Goal: Information Seeking & Learning: Find specific page/section

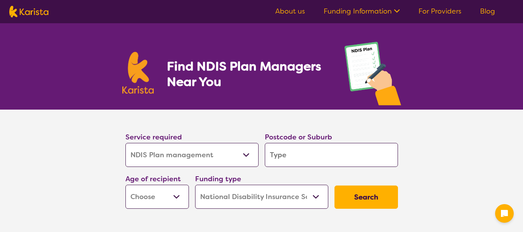
select select "NDIS Plan management"
select select "NDIS"
select select "NDIS Plan management"
select select "NDIS"
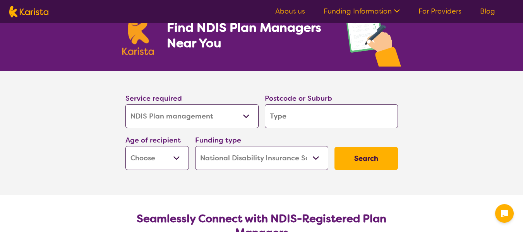
scroll to position [39, 0]
drag, startPoint x: 289, startPoint y: 116, endPoint x: 287, endPoint y: 112, distance: 4.5
click at [289, 116] on input "search" at bounding box center [331, 116] width 133 height 24
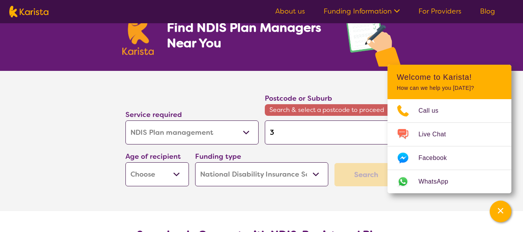
type input "33"
type input "334"
type input "3340"
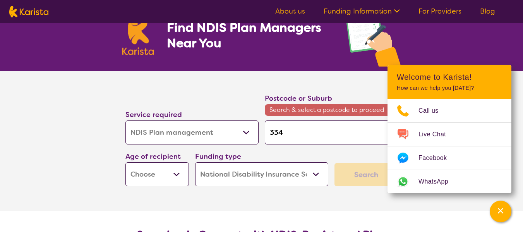
type input "3340"
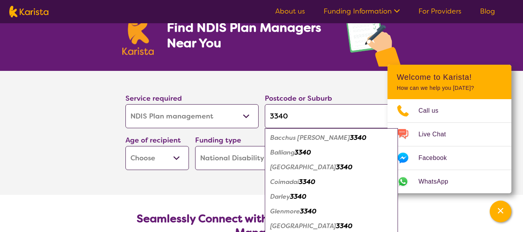
type input "3340"
click at [275, 139] on em "Bacchus [PERSON_NAME]" at bounding box center [310, 138] width 80 height 8
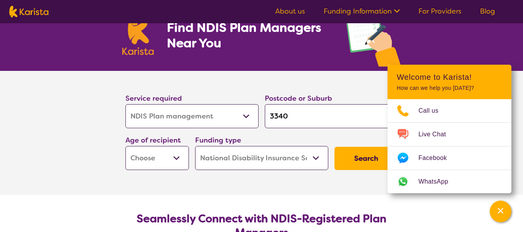
click at [165, 158] on select "Early Childhood - 0 to 9 Child - 10 to 11 Adolescent - 12 to 17 Adult - 18 to 6…" at bounding box center [156, 158] width 63 height 24
select select "AD"
click at [125, 146] on select "Early Childhood - 0 to 9 Child - 10 to 11 Adolescent - 12 to 17 Adult - 18 to 6…" at bounding box center [156, 158] width 63 height 24
select select "AD"
click at [317, 184] on section "Service required Allied Health Assistant Assessment ([MEDICAL_DATA] or [MEDICAL…" at bounding box center [262, 133] width 310 height 124
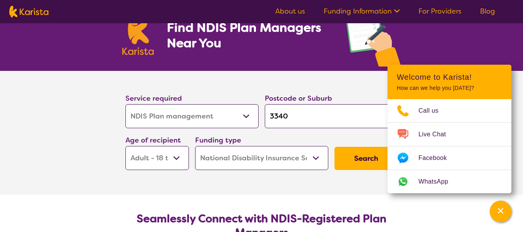
click at [242, 117] on select "Allied Health Assistant Assessment ([MEDICAL_DATA] or [MEDICAL_DATA]) Behaviour…" at bounding box center [191, 116] width 133 height 24
click at [49, 156] on section "Service required Allied Health Assistant Assessment ([MEDICAL_DATA] or [MEDICAL…" at bounding box center [261, 133] width 523 height 124
click at [356, 156] on button "Search" at bounding box center [366, 158] width 63 height 23
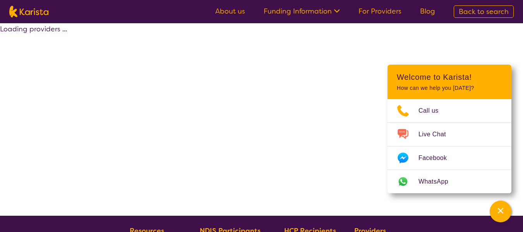
select select "by_score"
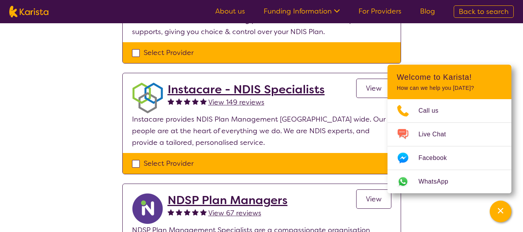
scroll to position [155, 0]
